Goal: Find specific page/section: Find specific page/section

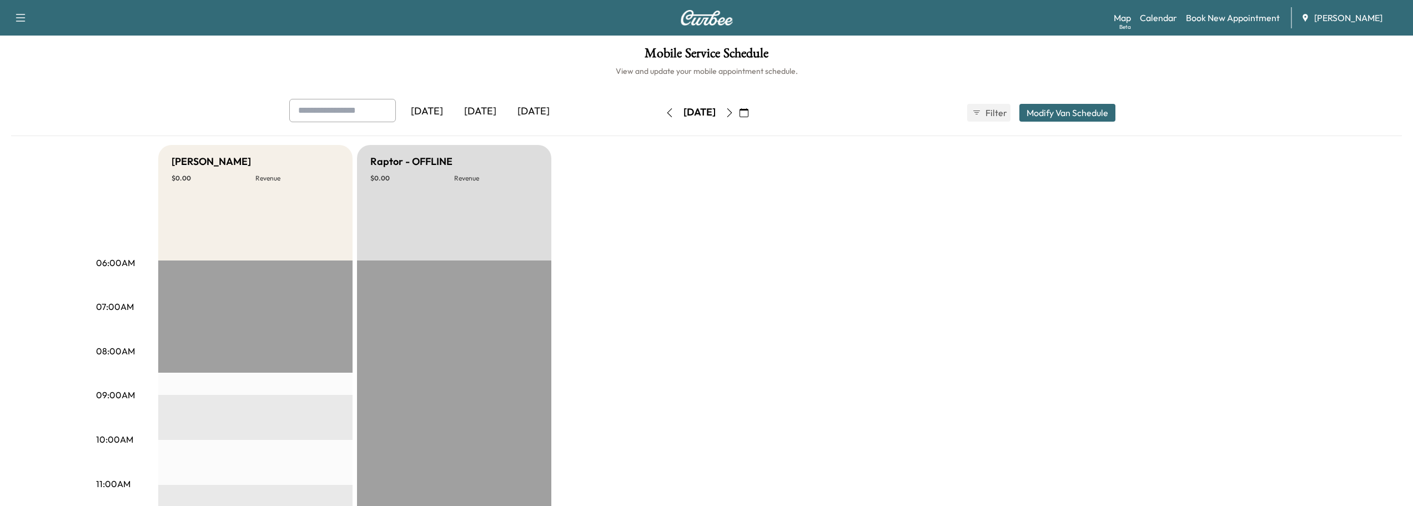
click at [739, 111] on button "button" at bounding box center [729, 113] width 19 height 18
click at [739, 106] on button "button" at bounding box center [729, 113] width 19 height 18
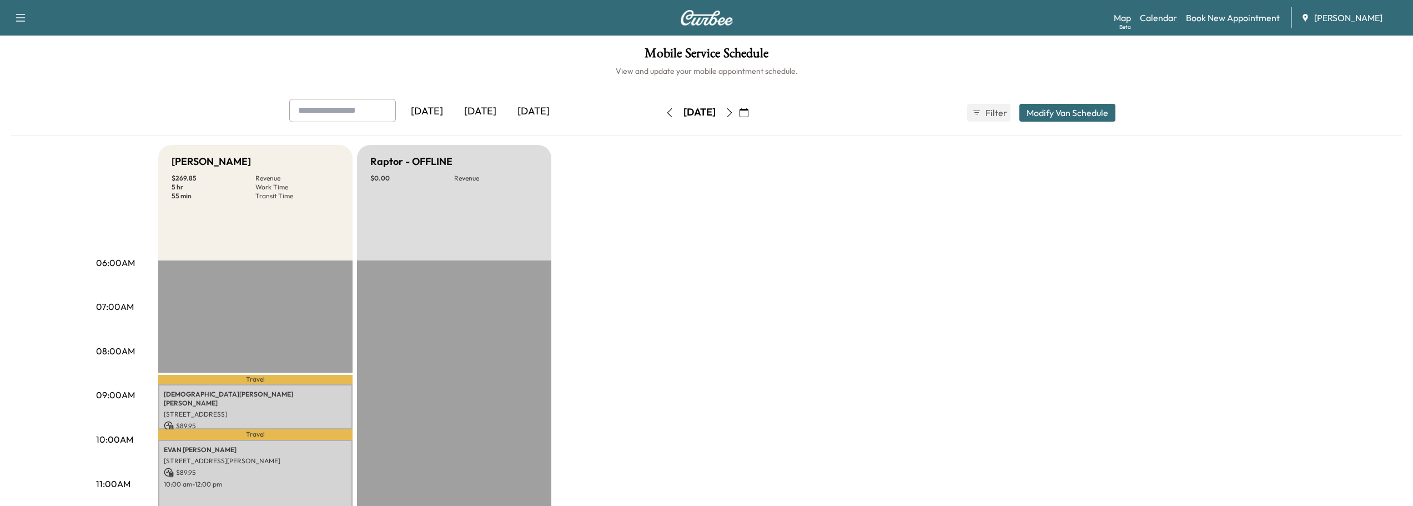
click at [665, 114] on icon "button" at bounding box center [669, 112] width 9 height 9
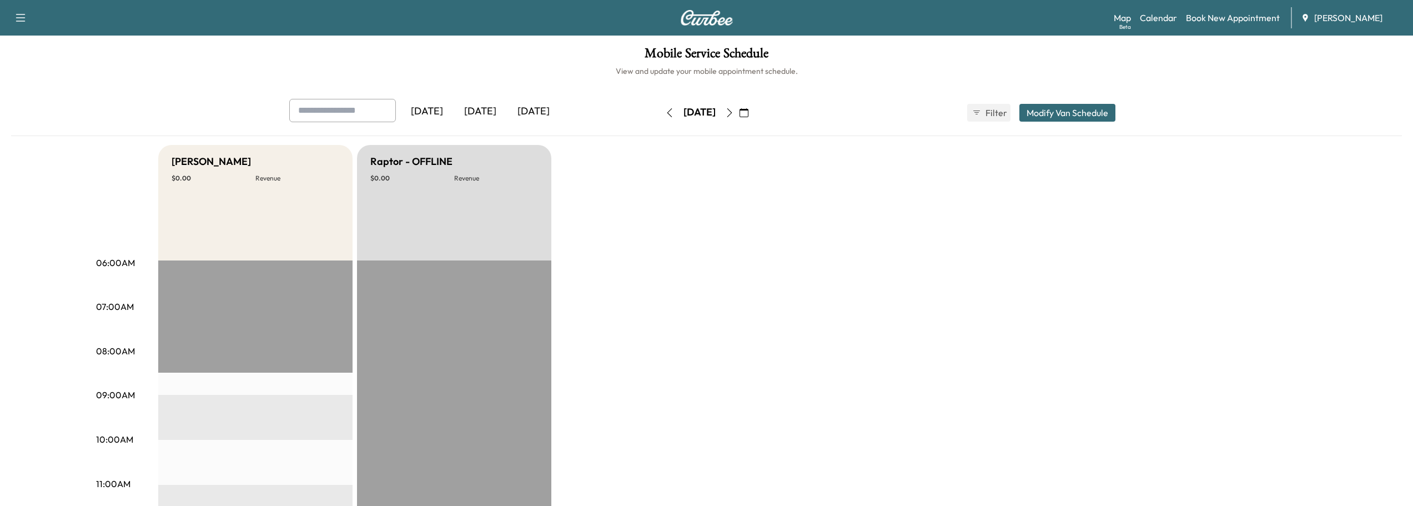
click at [660, 112] on button "button" at bounding box center [669, 113] width 19 height 18
